Goal: Obtain resource: Download file/media

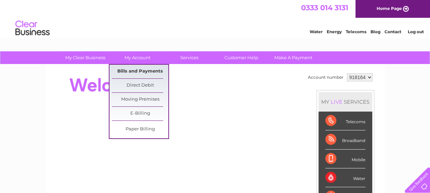
click at [148, 73] on link "Bills and Payments" at bounding box center [140, 72] width 56 height 14
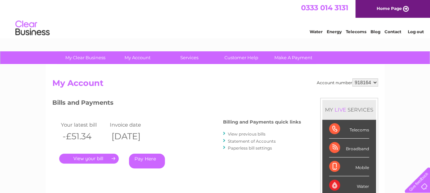
scroll to position [34, 0]
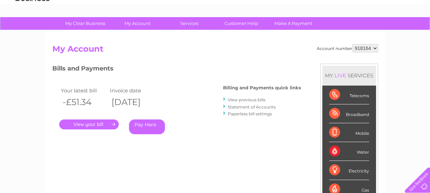
click at [375, 49] on select "918164 923571 926169" at bounding box center [366, 48] width 26 height 8
select select "923571"
click at [353, 44] on select "918164 923571 926169" at bounding box center [366, 48] width 26 height 8
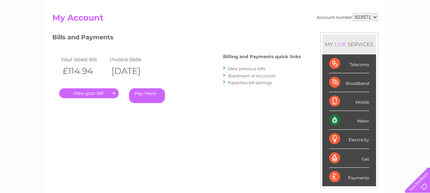
scroll to position [68, 0]
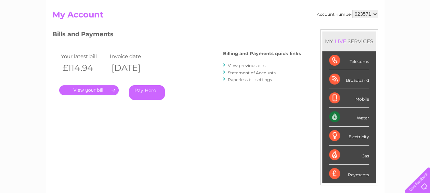
click at [77, 89] on link "." at bounding box center [89, 90] width 60 height 10
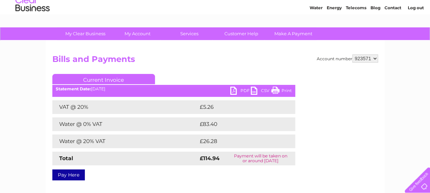
scroll to position [34, 0]
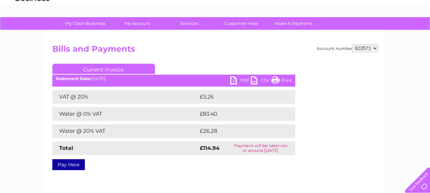
click at [234, 80] on link "PDF" at bounding box center [240, 81] width 21 height 10
